Goal: Understand process/instructions: Learn about a topic

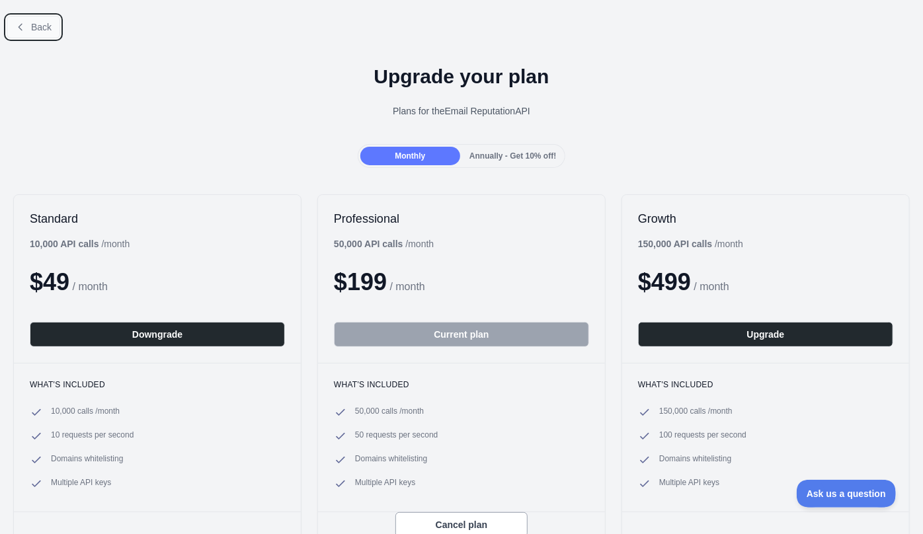
click at [32, 22] on span "Back" at bounding box center [41, 27] width 20 height 11
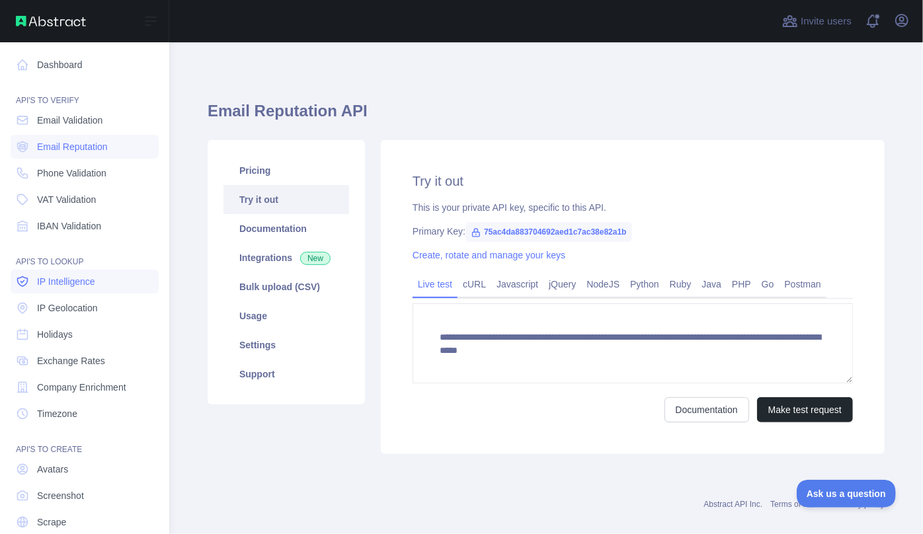
click at [75, 280] on span "IP Intelligence" at bounding box center [66, 281] width 58 height 13
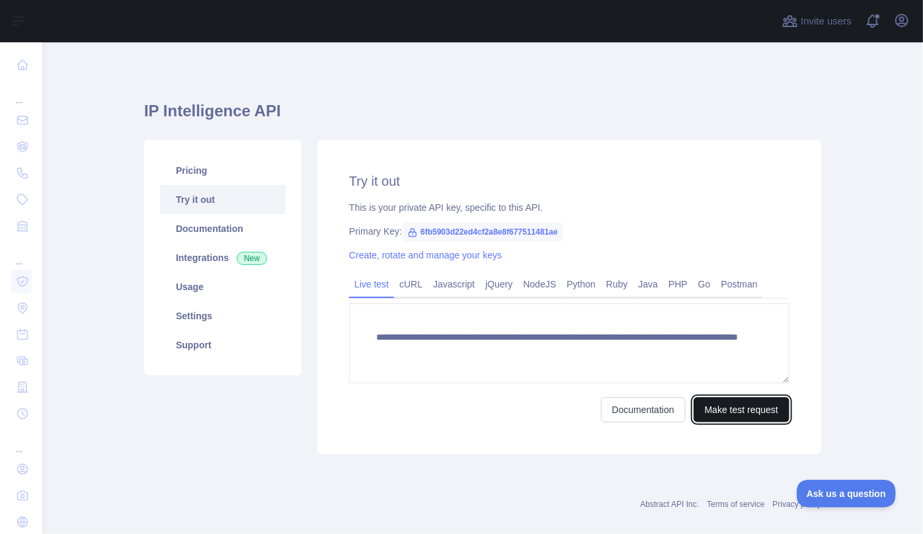
click at [735, 406] on button "Make test request" at bounding box center [741, 409] width 96 height 25
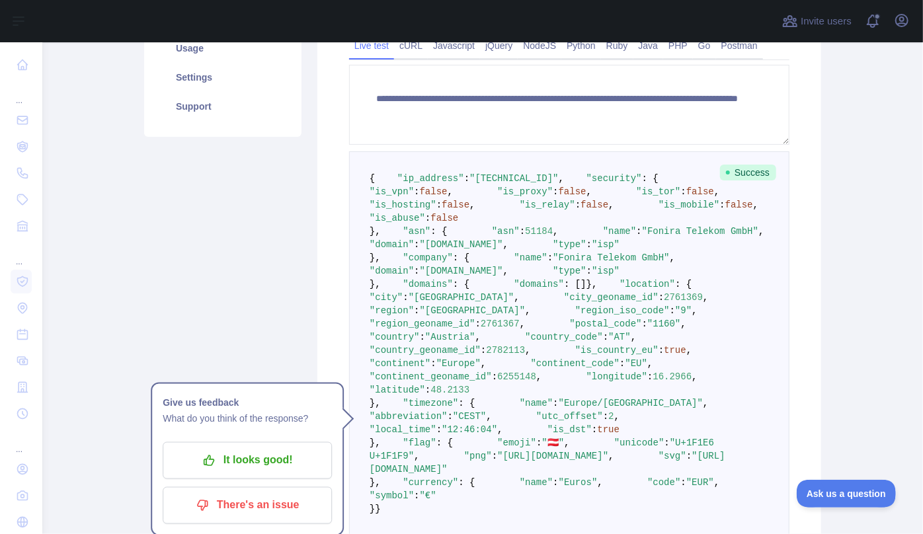
scroll to position [240, 0]
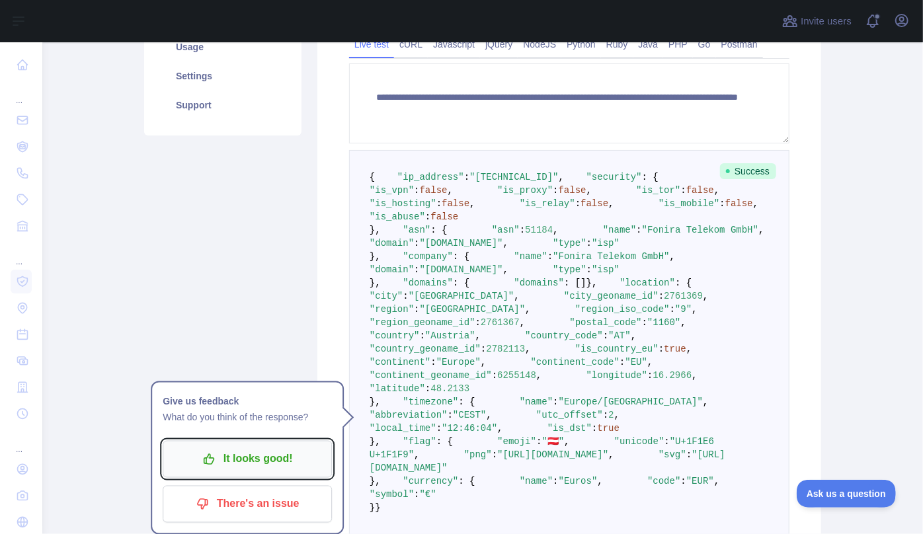
click at [221, 465] on p "It looks good!" at bounding box center [247, 459] width 149 height 22
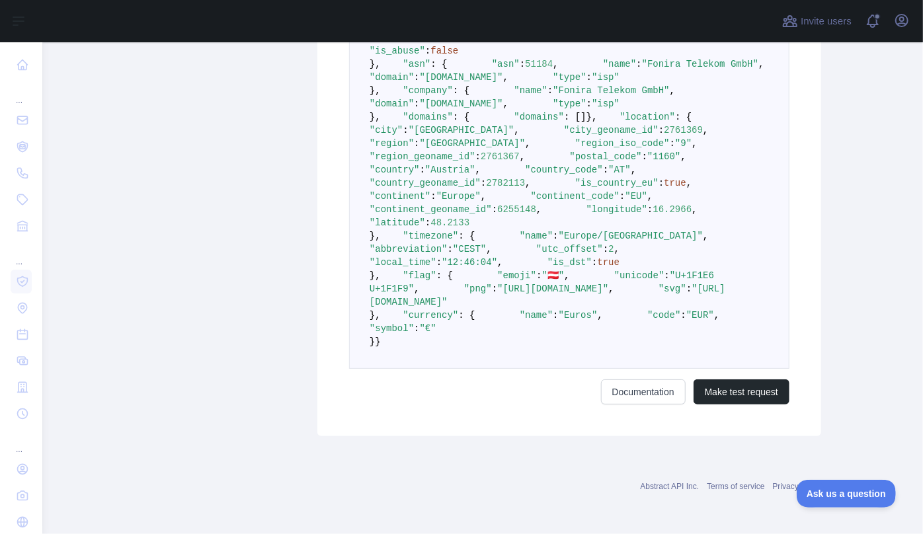
scroll to position [360, 0]
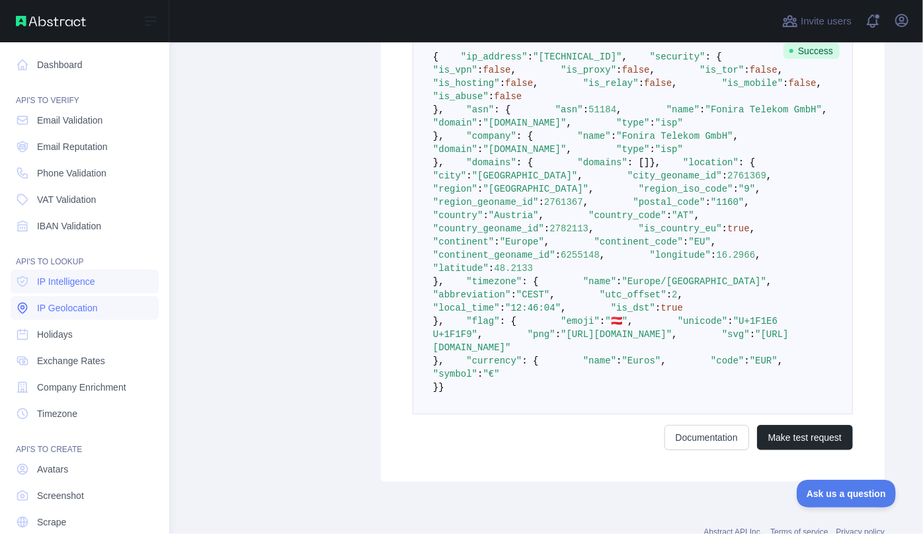
click at [71, 311] on span "IP Geolocation" at bounding box center [67, 307] width 61 height 13
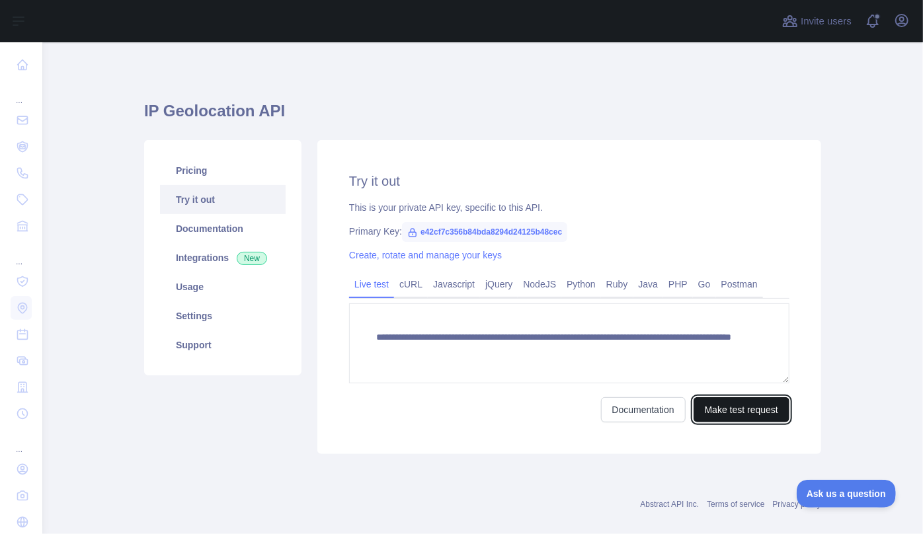
click at [701, 407] on button "Make test request" at bounding box center [741, 409] width 96 height 25
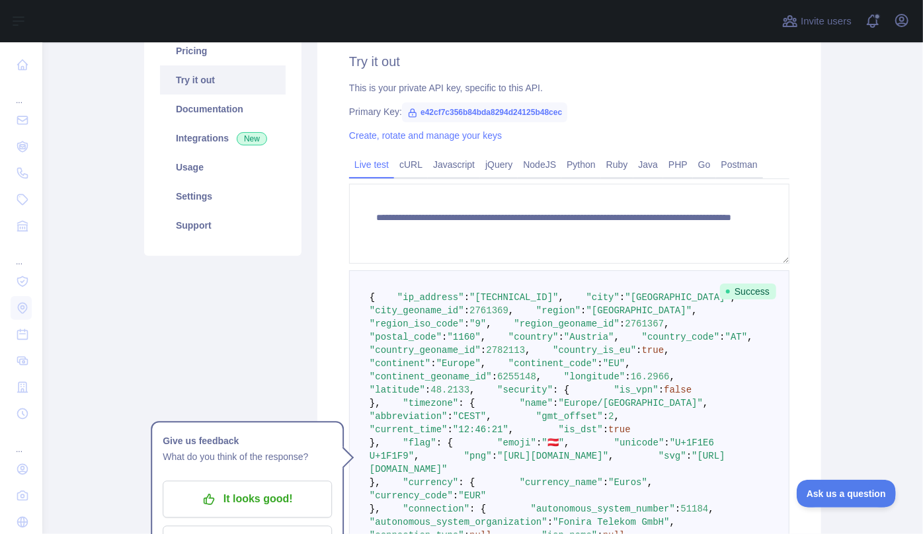
scroll to position [300, 0]
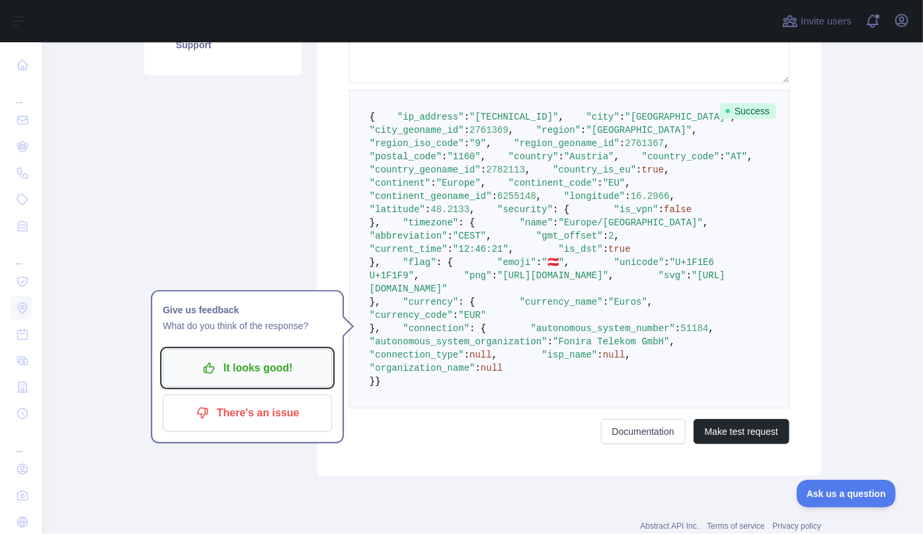
click at [216, 365] on p "It looks good!" at bounding box center [247, 368] width 149 height 22
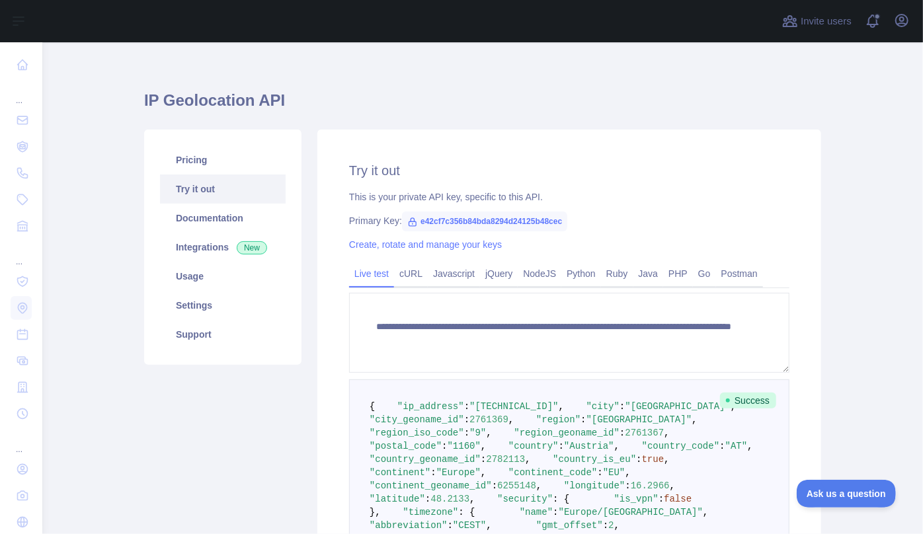
scroll to position [0, 0]
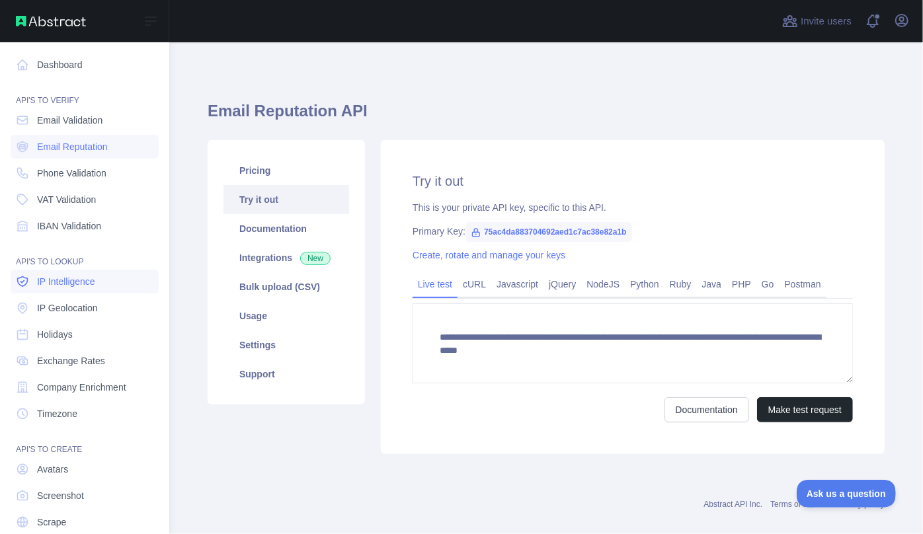
click at [52, 280] on span "IP Intelligence" at bounding box center [66, 281] width 58 height 13
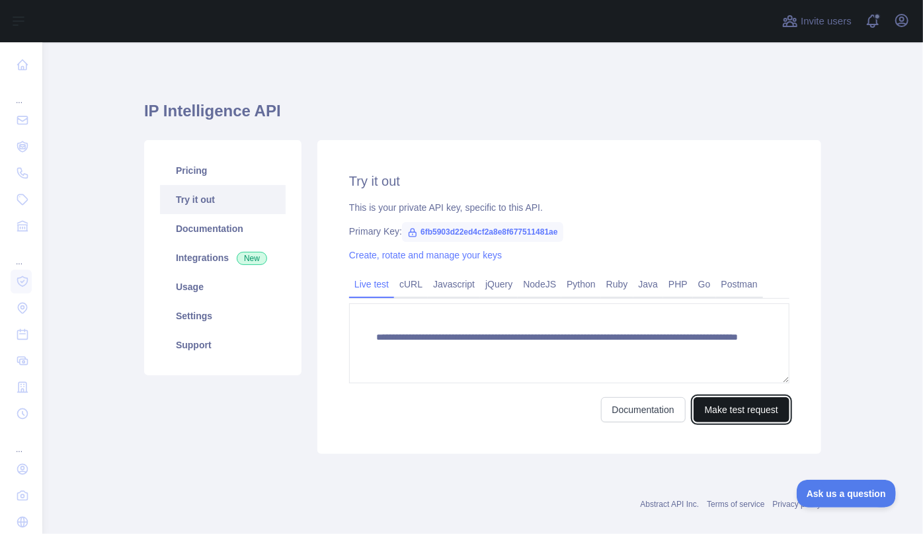
click at [718, 407] on button "Make test request" at bounding box center [741, 409] width 96 height 25
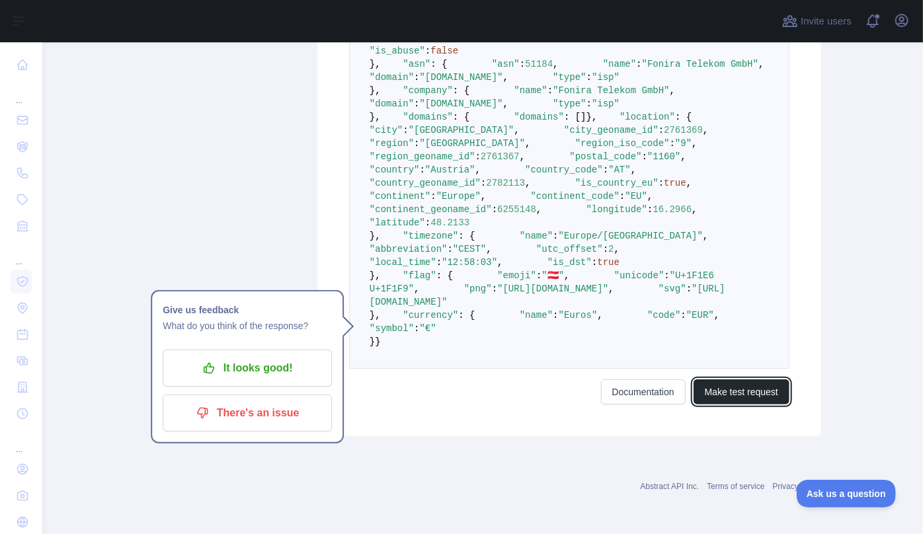
scroll to position [601, 0]
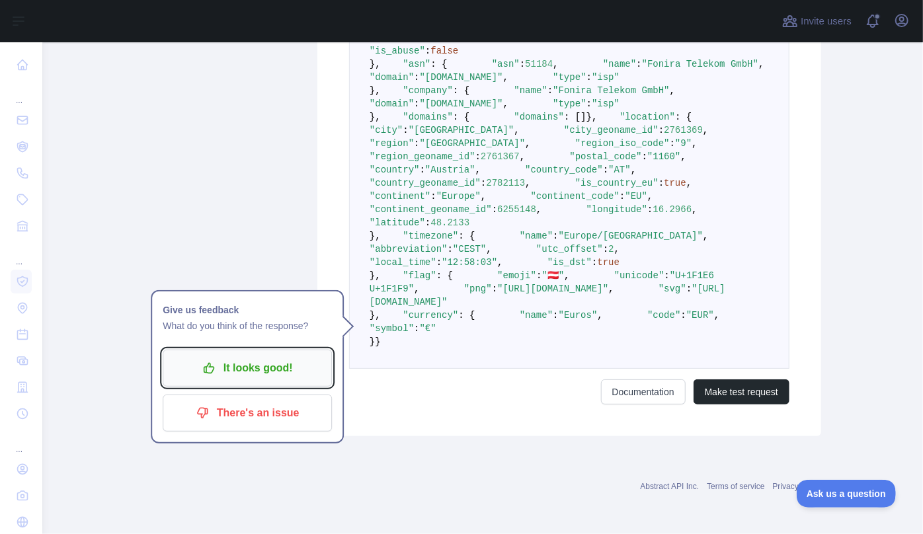
click at [252, 357] on p "It looks good!" at bounding box center [247, 368] width 149 height 22
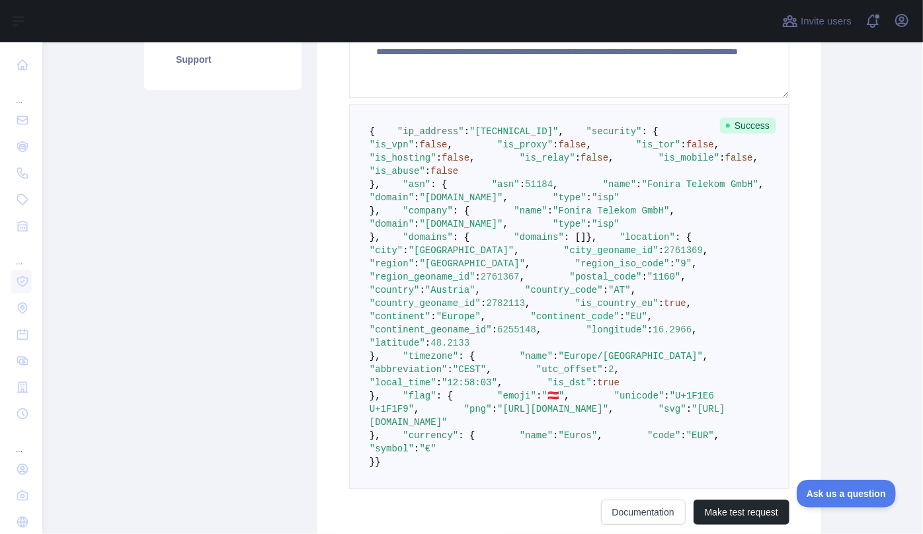
scroll to position [300, 0]
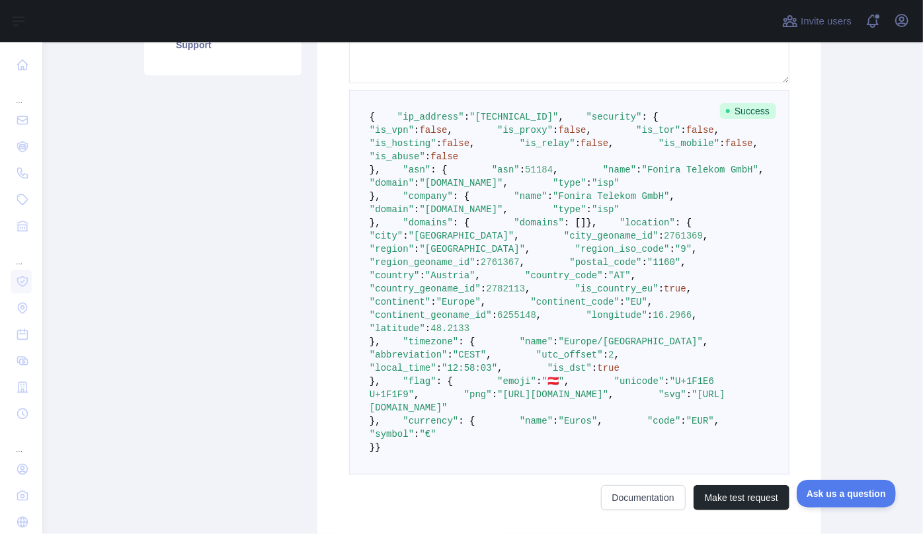
click at [425, 162] on span ""is_abuse"" at bounding box center [397, 156] width 56 height 11
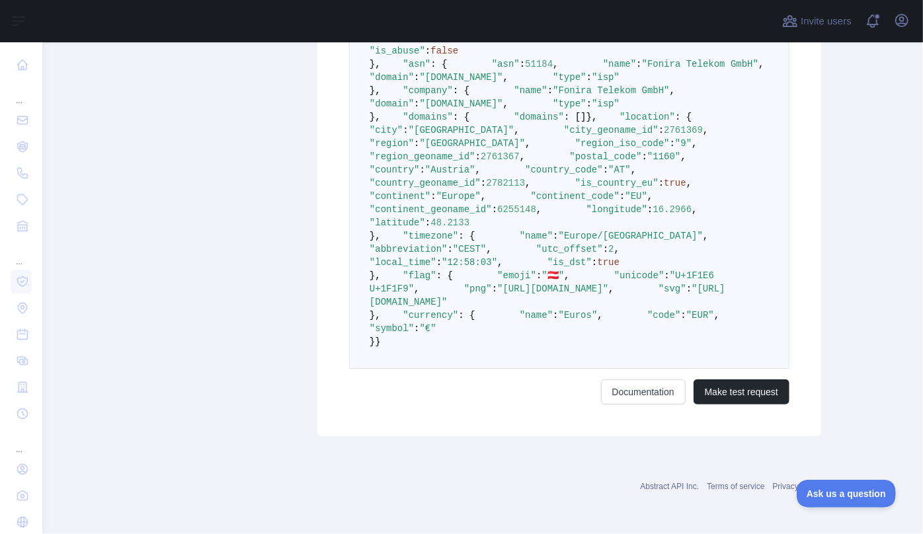
scroll to position [807, 0]
